Goal: Task Accomplishment & Management: Manage account settings

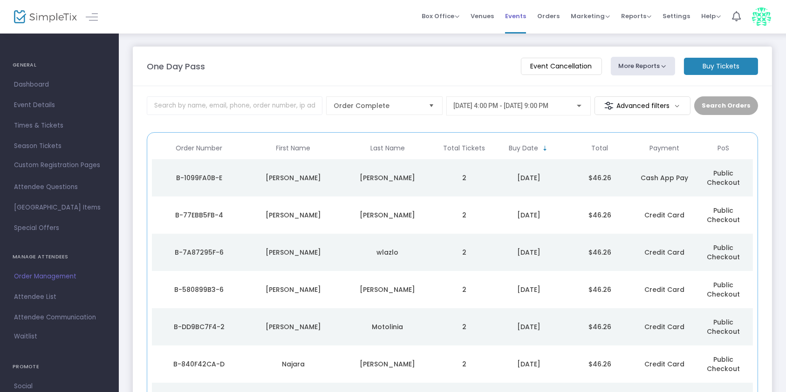
click at [516, 23] on span "Events" at bounding box center [515, 16] width 21 height 24
